Goal: Information Seeking & Learning: Learn about a topic

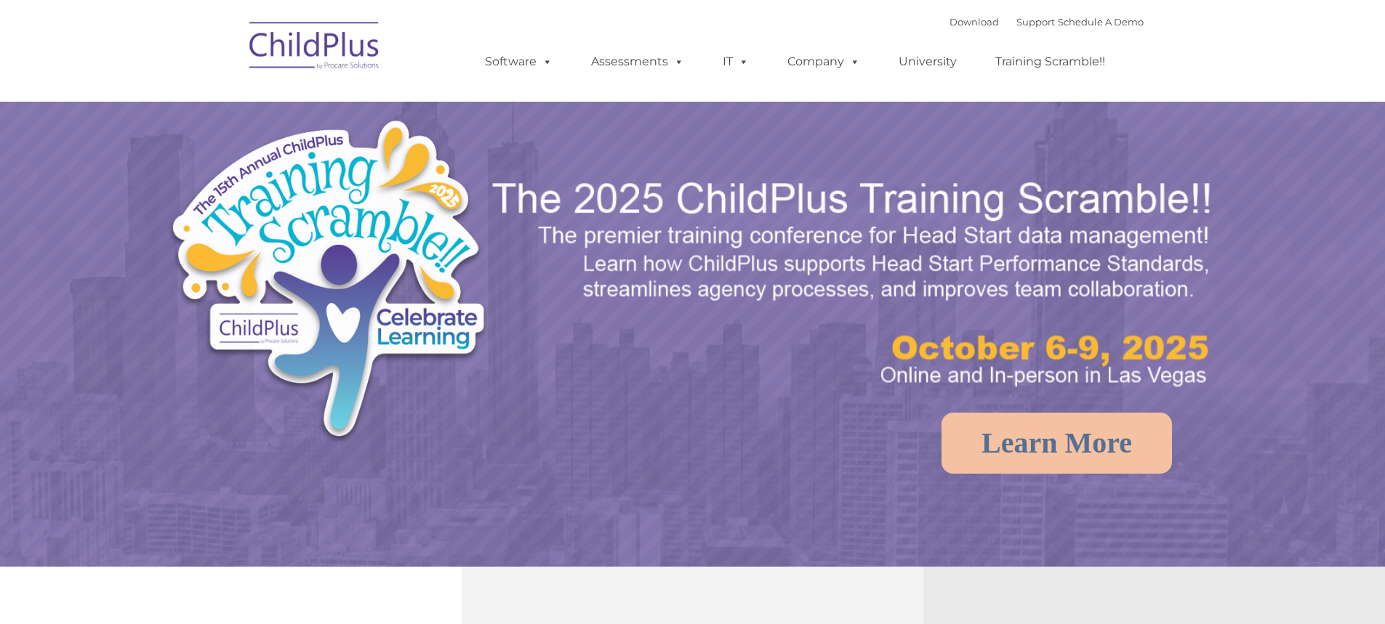
select select "MEDIUM"
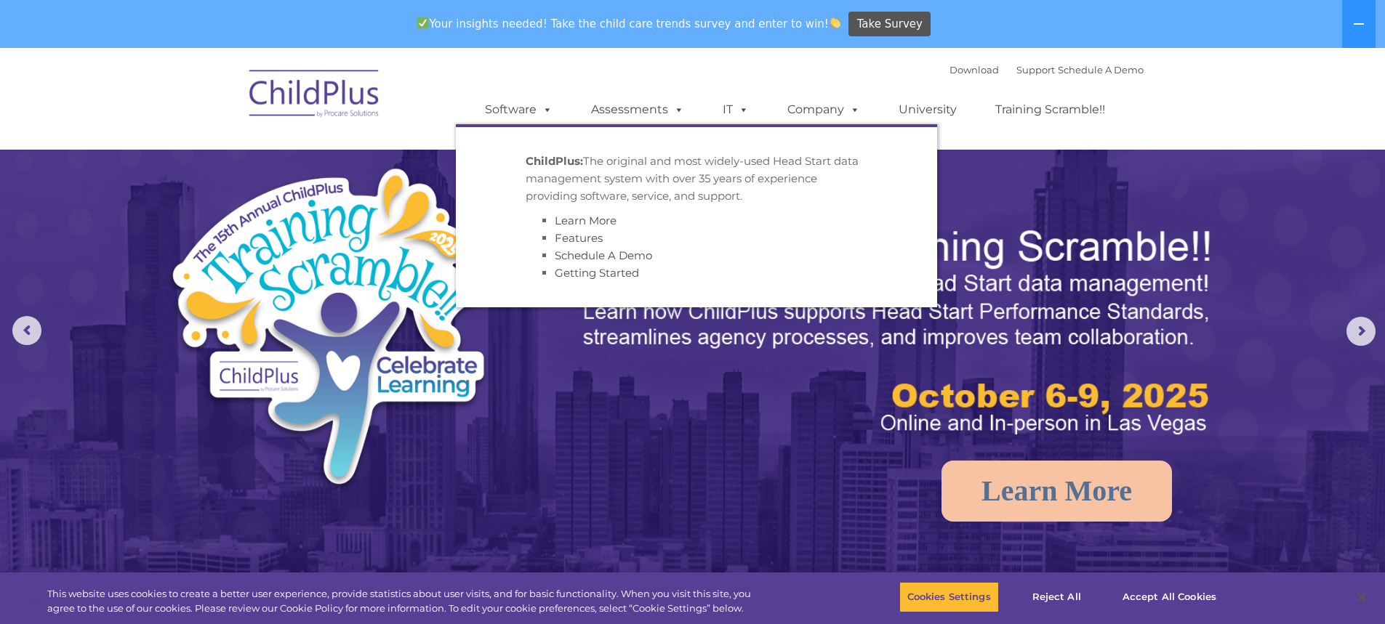
click at [346, 92] on img at bounding box center [314, 96] width 145 height 73
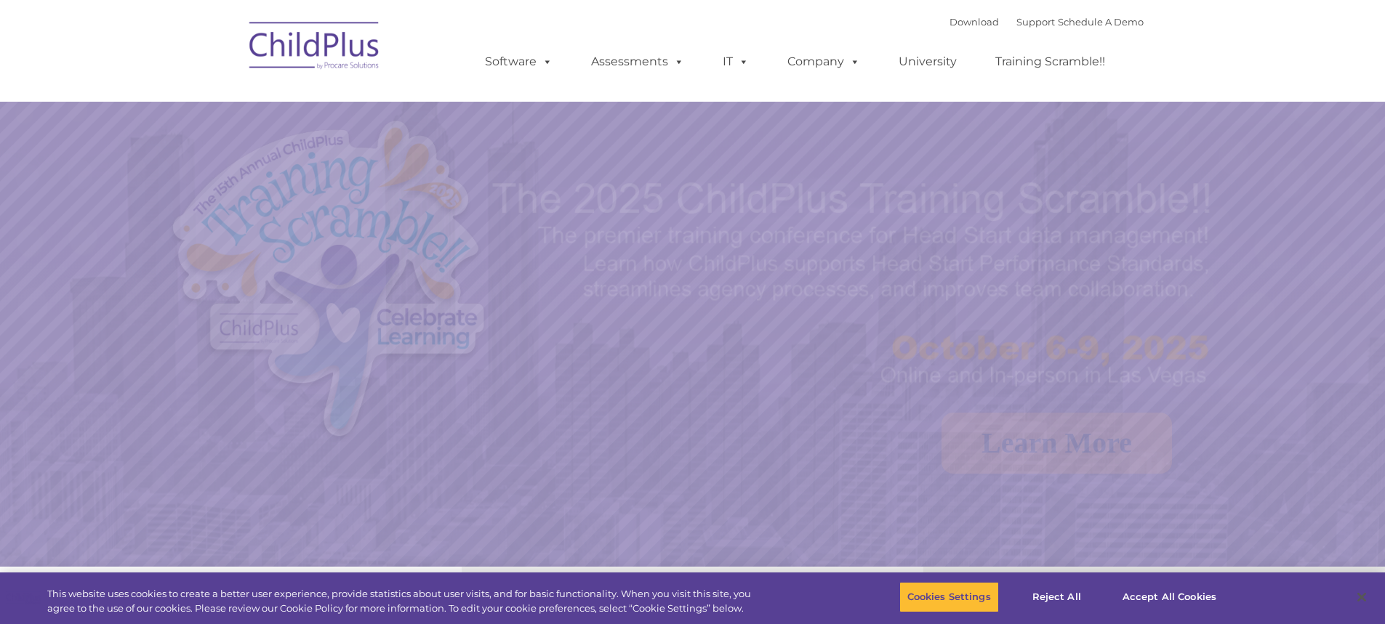
select select "MEDIUM"
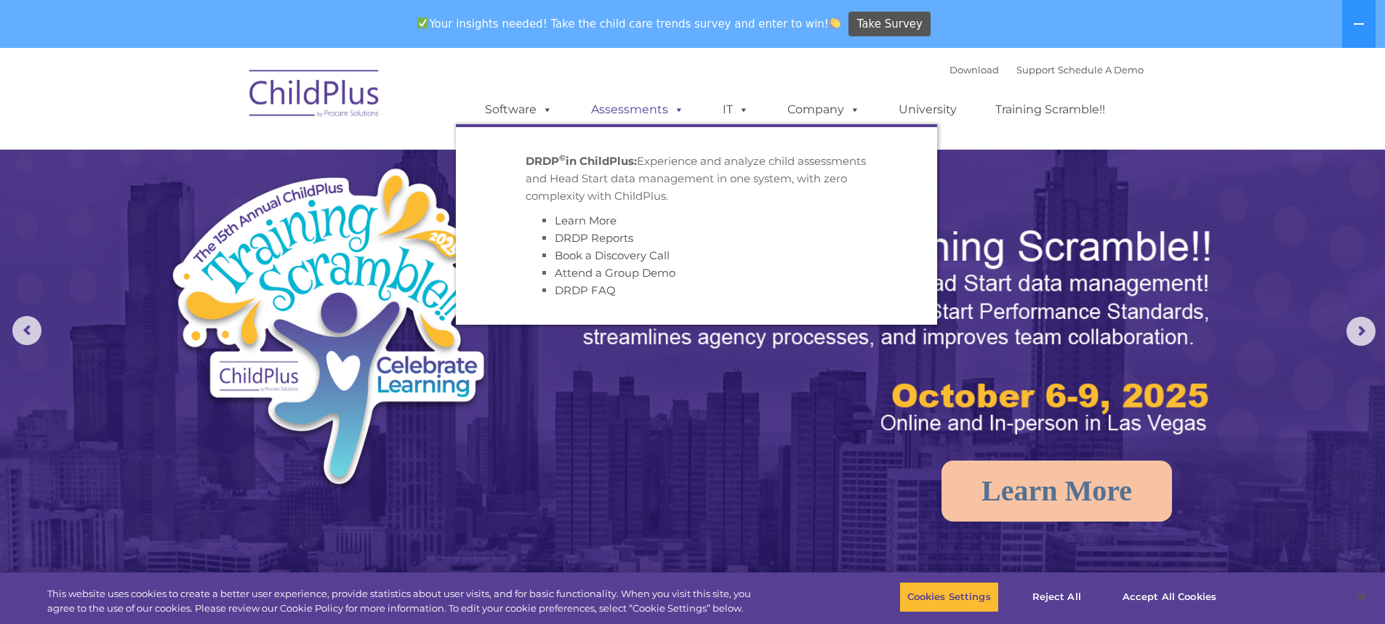
click at [678, 108] on span at bounding box center [676, 109] width 16 height 14
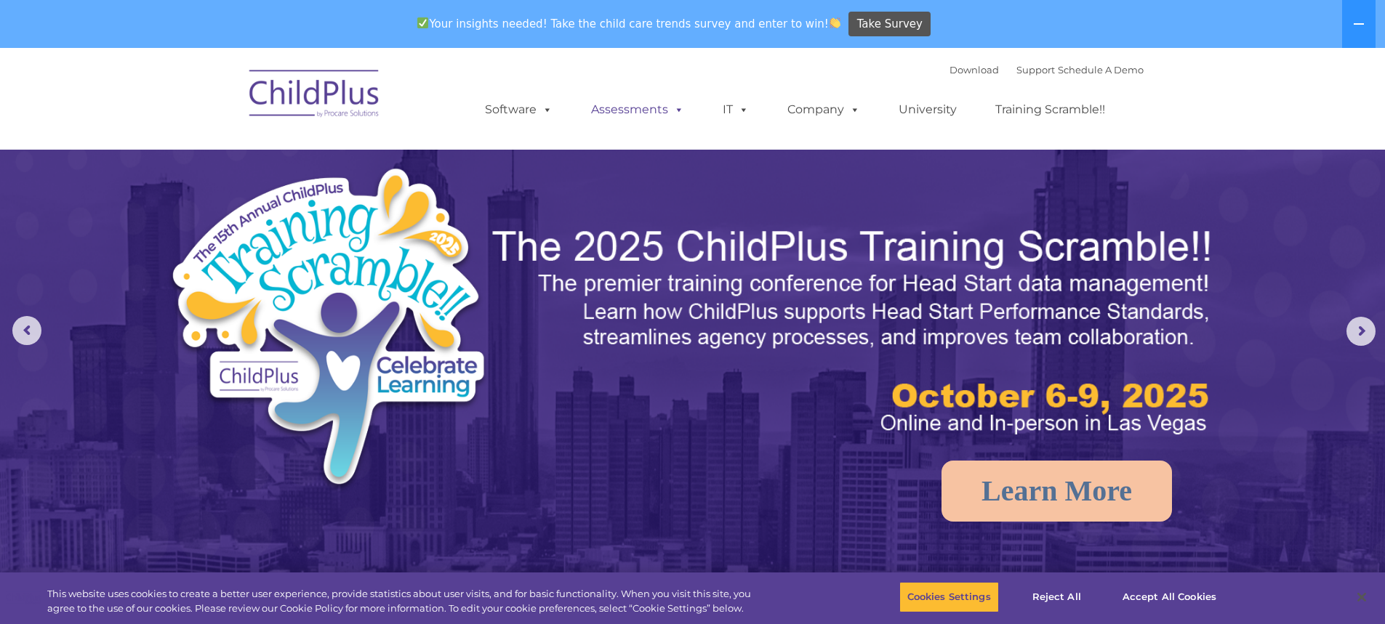
click at [678, 108] on span at bounding box center [676, 109] width 16 height 14
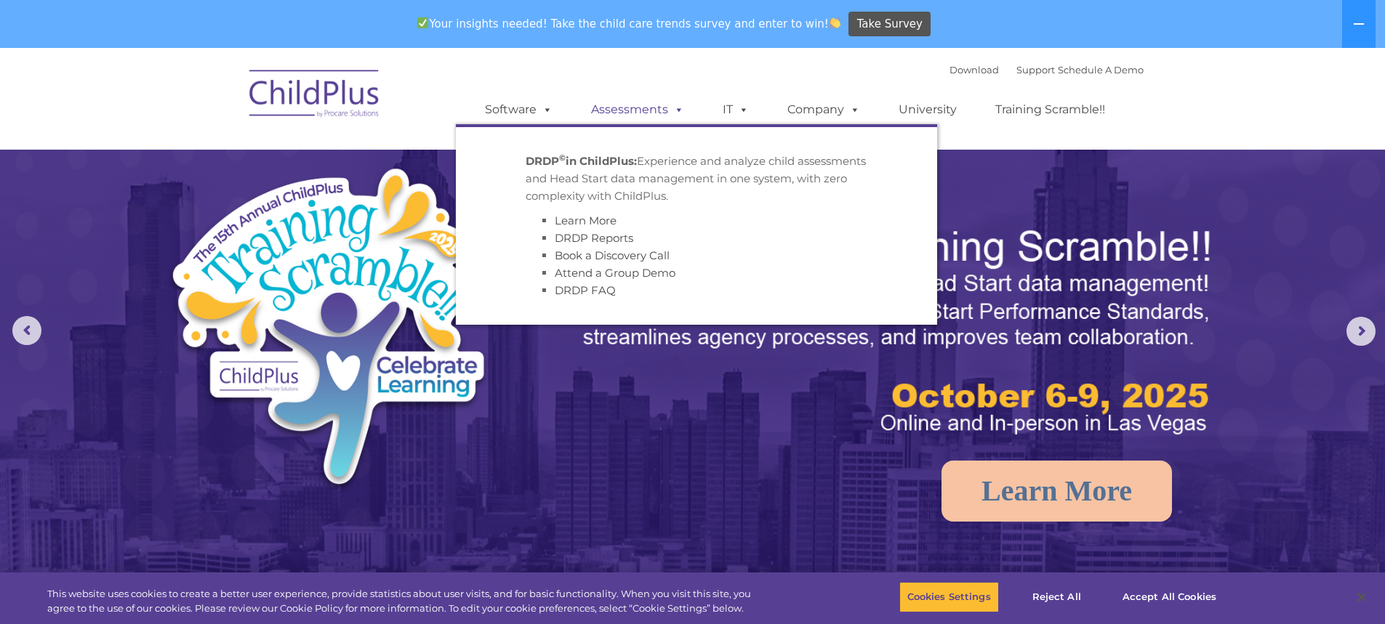
click at [678, 108] on span at bounding box center [676, 109] width 16 height 14
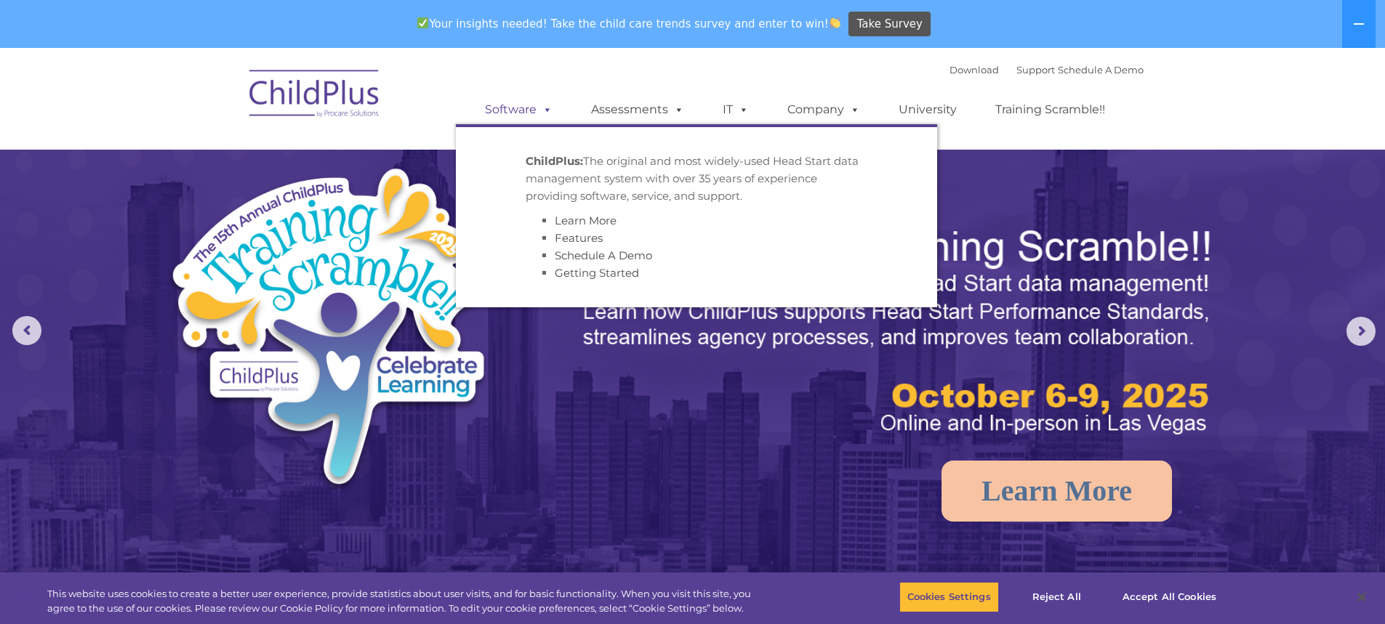
click at [543, 107] on span at bounding box center [544, 109] width 16 height 14
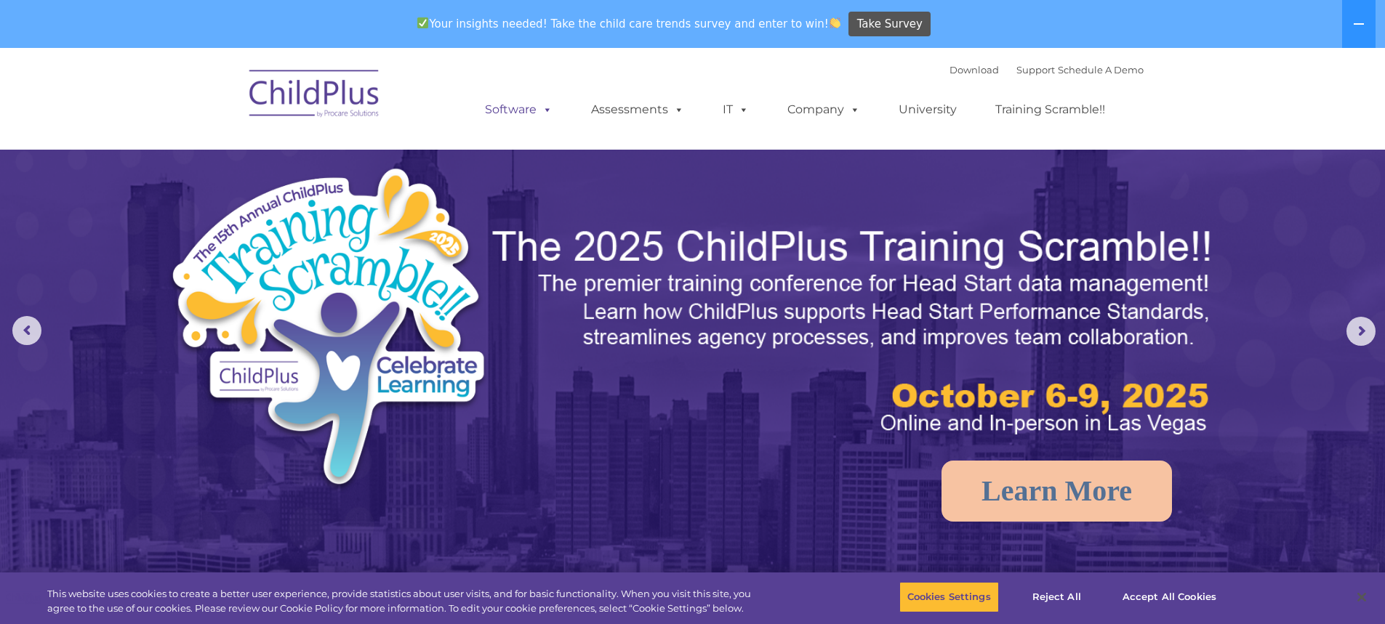
click at [543, 107] on span at bounding box center [544, 109] width 16 height 14
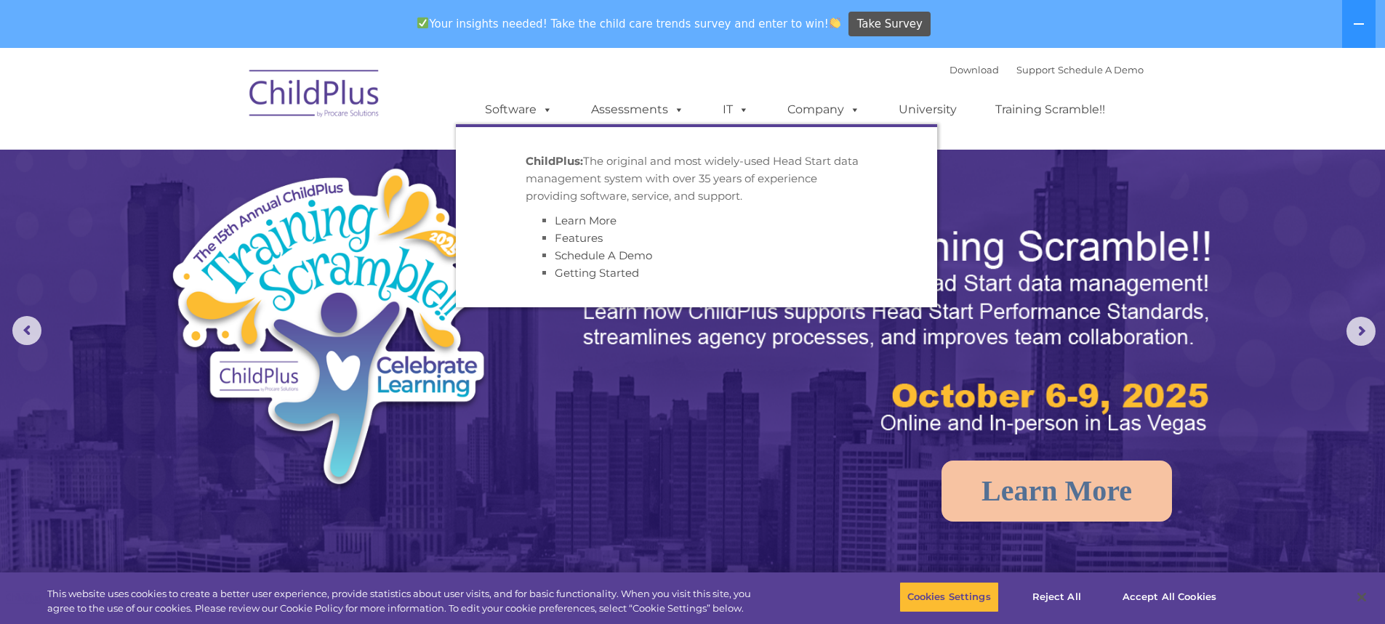
click at [549, 163] on strong "ChildPlus:" at bounding box center [553, 161] width 57 height 14
click at [517, 105] on link "Software" at bounding box center [518, 109] width 97 height 29
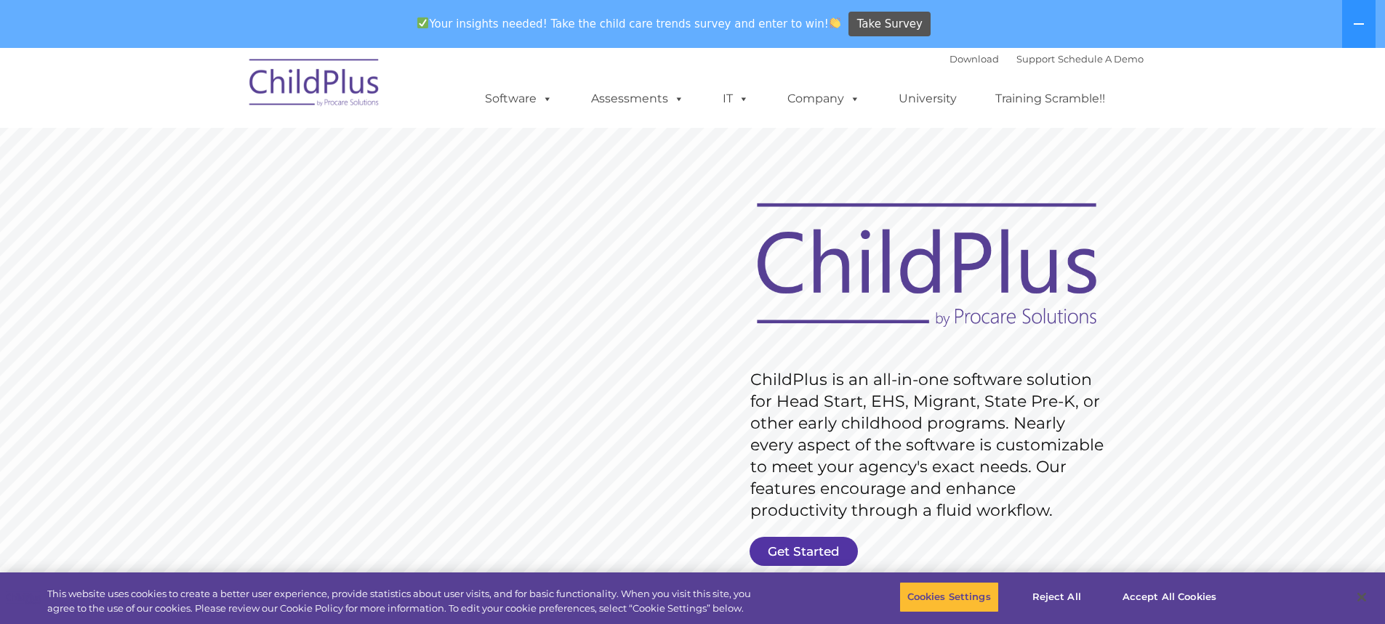
click at [802, 558] on link "Get Started" at bounding box center [803, 551] width 108 height 29
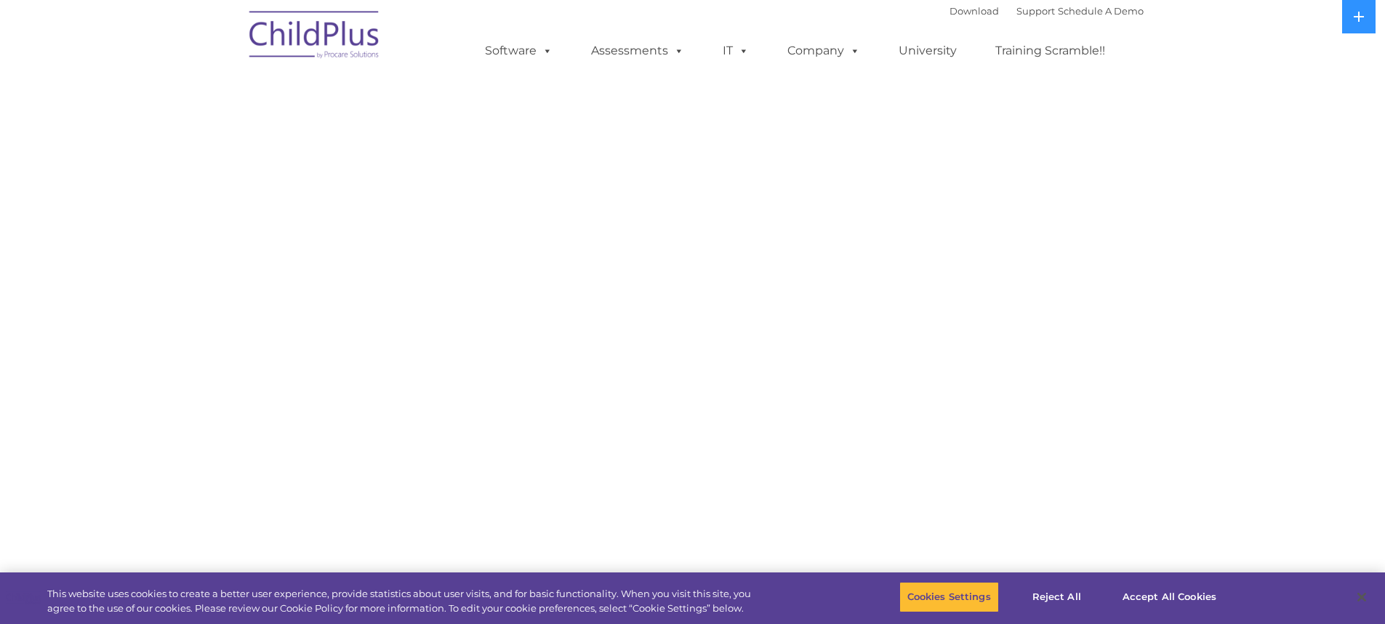
select select "MEDIUM"
